Goal: Task Accomplishment & Management: Use online tool/utility

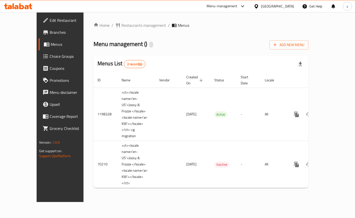
click at [50, 54] on span "Choice Groups" at bounding box center [71, 56] width 42 height 6
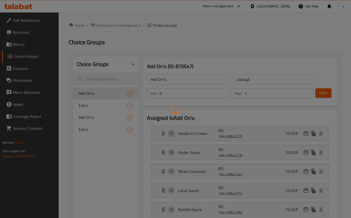
click at [87, 131] on div at bounding box center [175, 109] width 351 height 218
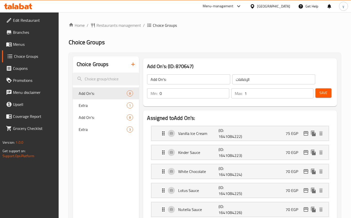
click at [87, 131] on span "Extra" at bounding box center [103, 130] width 48 height 6
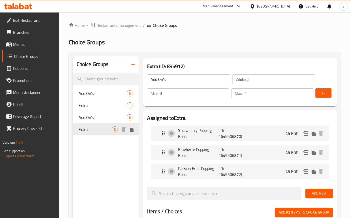
type input "Extra"
type input "الاضافات"
click at [87, 131] on span "Extra" at bounding box center [95, 130] width 33 height 6
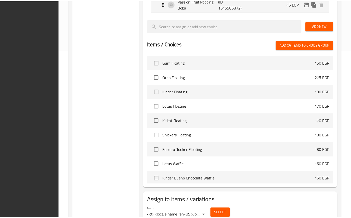
scroll to position [189, 0]
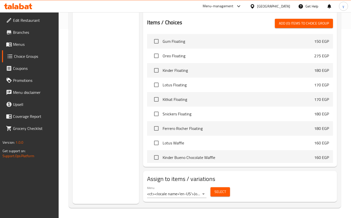
click at [12, 11] on div at bounding box center [18, 6] width 36 height 10
click at [17, 9] on icon at bounding box center [16, 7] width 4 height 4
